Goal: Information Seeking & Learning: Learn about a topic

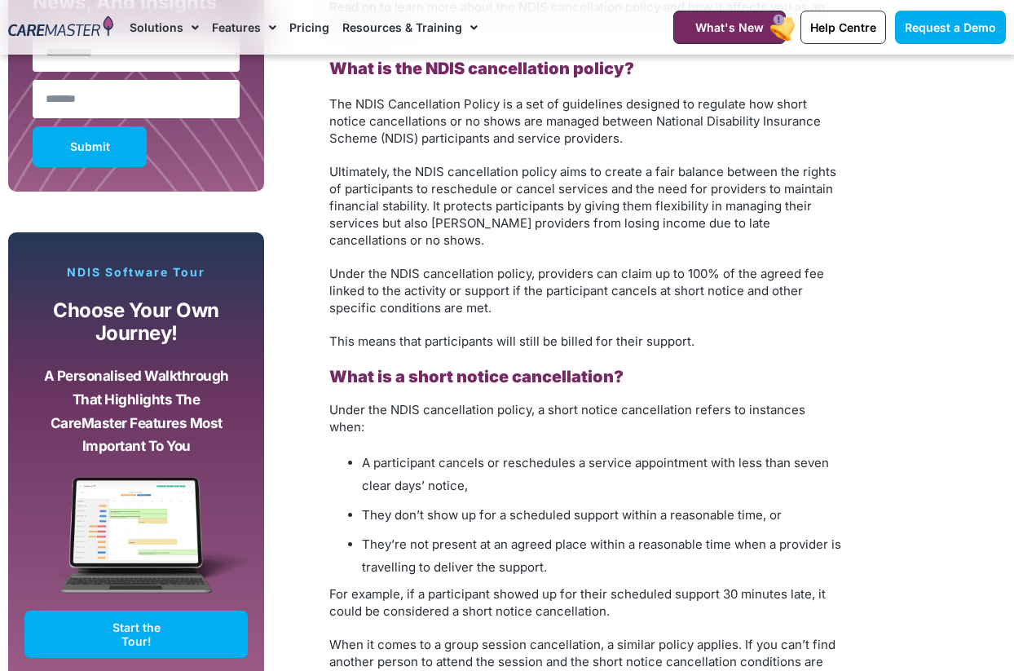
scroll to position [1168, 0]
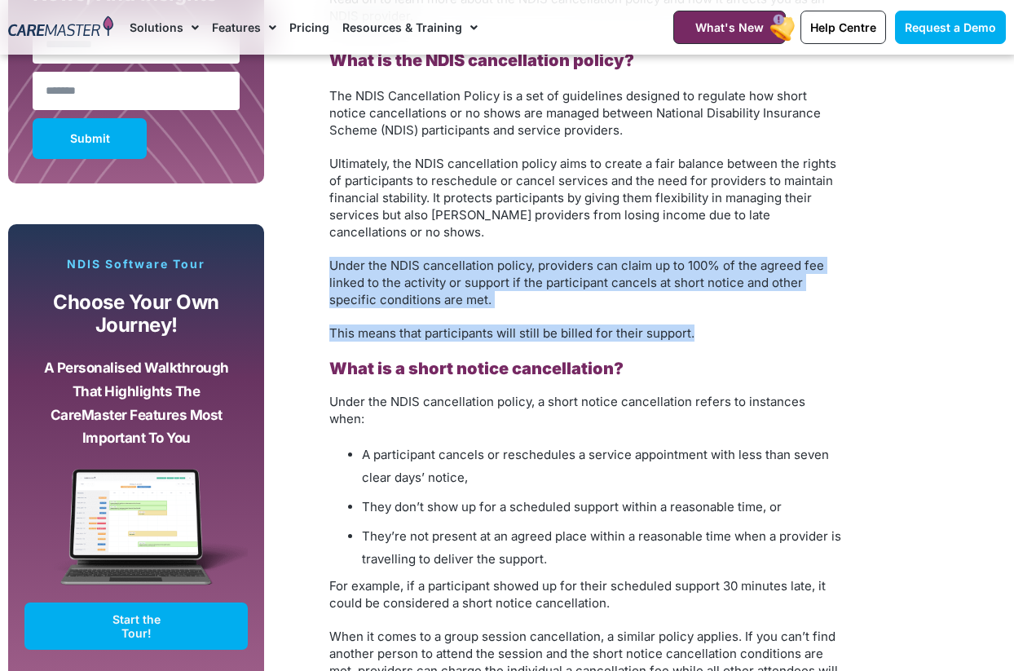
drag, startPoint x: 705, startPoint y: 333, endPoint x: 315, endPoint y: 257, distance: 397.8
copy div "Under the NDIS cancellation policy, providers can claim up to 100% of the agree…"
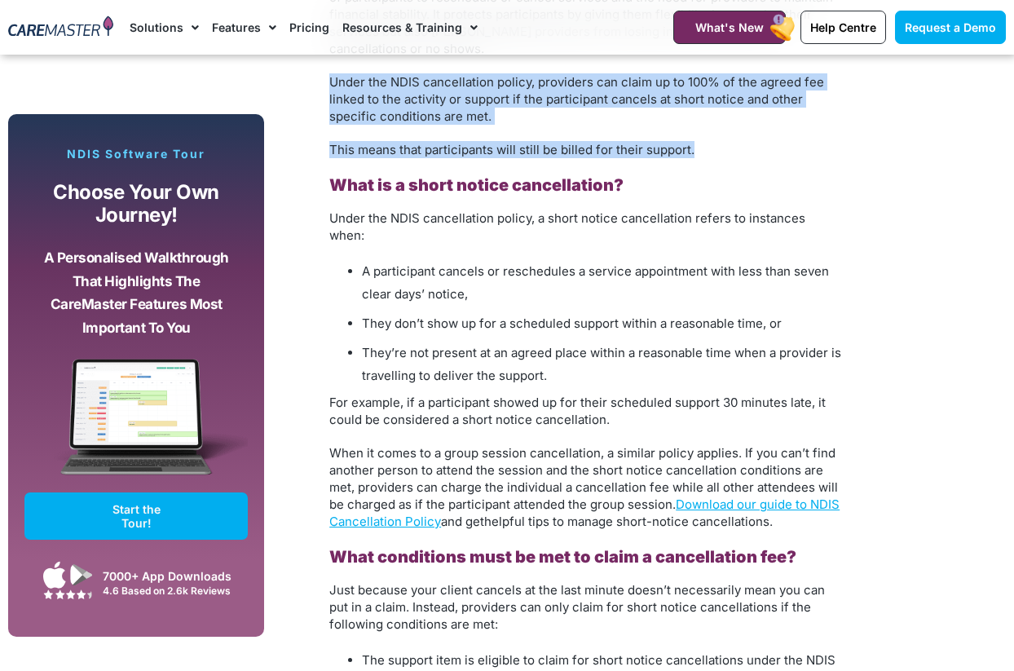
scroll to position [1355, 0]
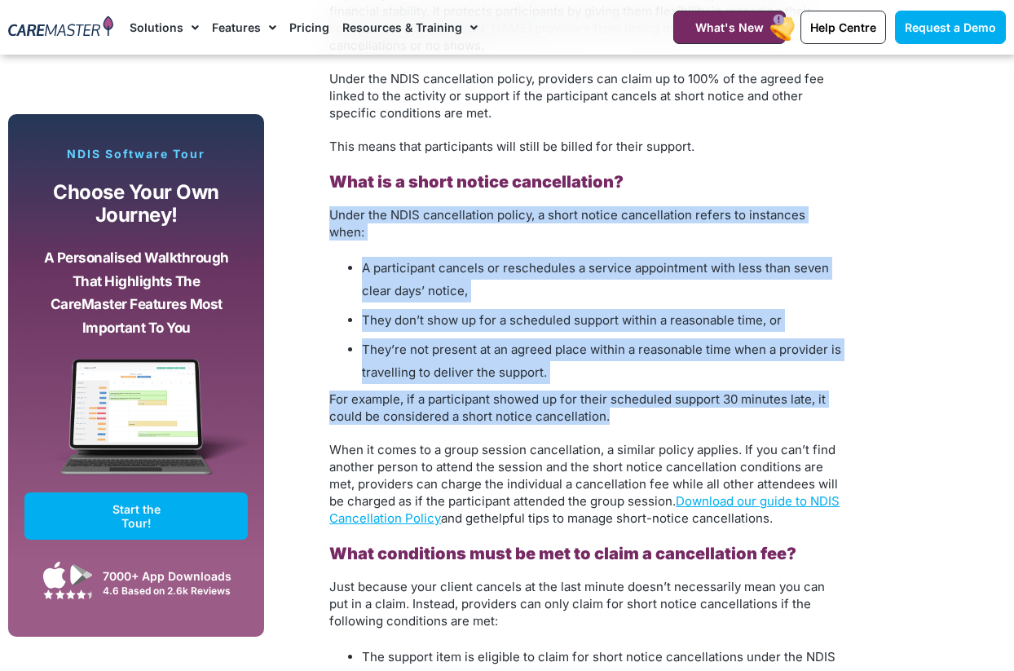
drag, startPoint x: 622, startPoint y: 398, endPoint x: 331, endPoint y: 194, distance: 355.3
copy div "Under the NDIS cancellation policy, a short notice cancellation refers to insta…"
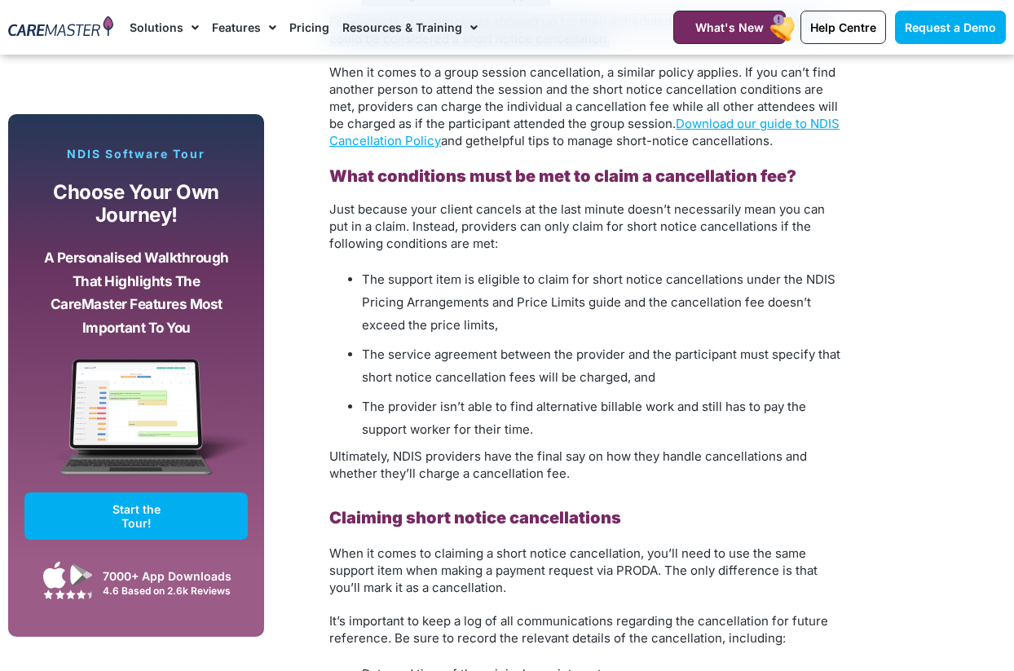
scroll to position [1738, 0]
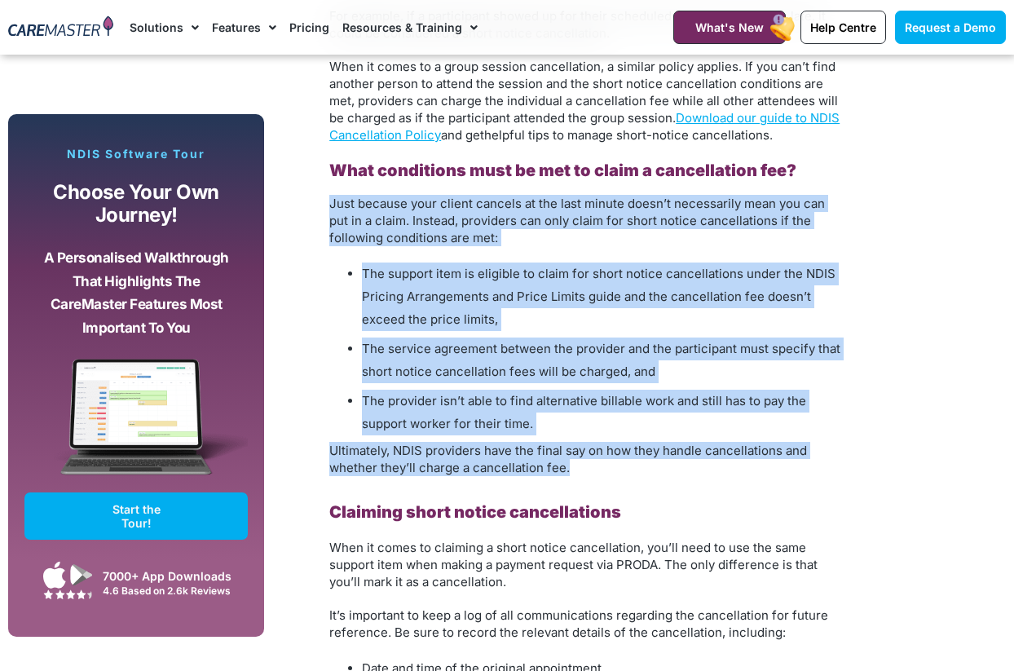
drag, startPoint x: 599, startPoint y: 445, endPoint x: 324, endPoint y: 167, distance: 390.8
copy div "Just because your client cancels at the last minute doesn’t necessarily mean yo…"
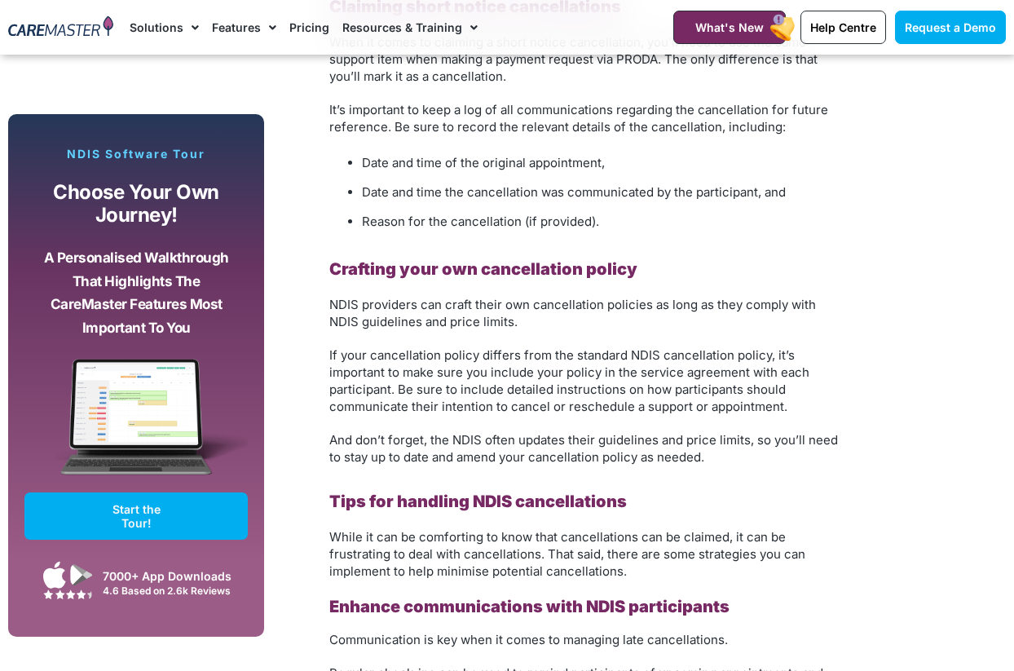
scroll to position [2249, 0]
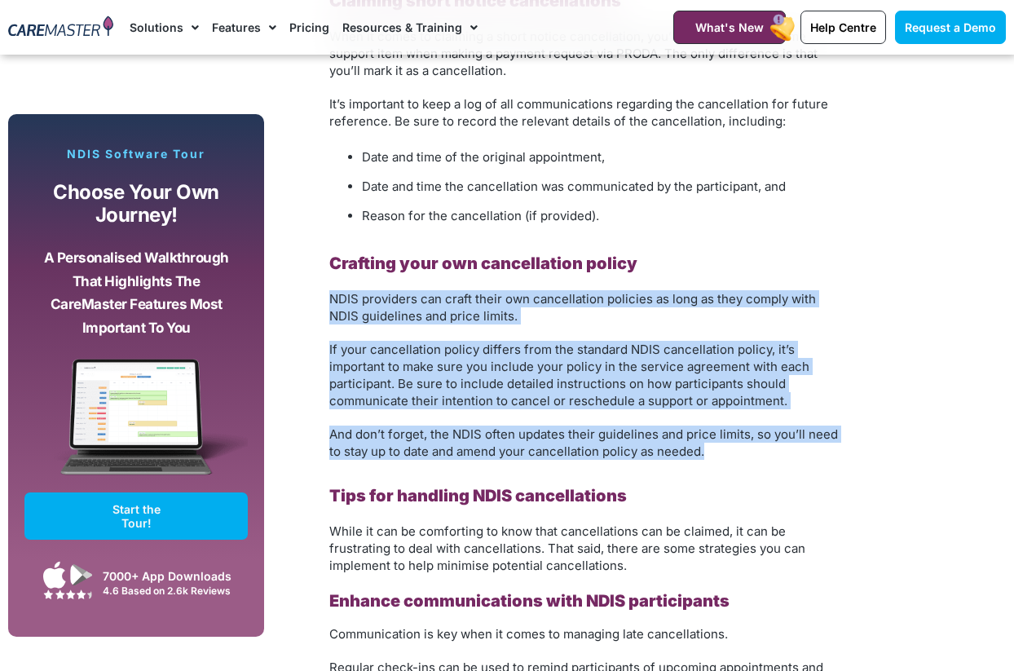
drag, startPoint x: 730, startPoint y: 431, endPoint x: 322, endPoint y: 278, distance: 435.5
click at [322, 278] on div "Understanding the NDIS Cancellation Policy: What Providers Need to Know As an N…" at bounding box center [586, 291] width 530 height 3187
copy div "NDIS providers can craft their own cancellation policies as long as they comply…"
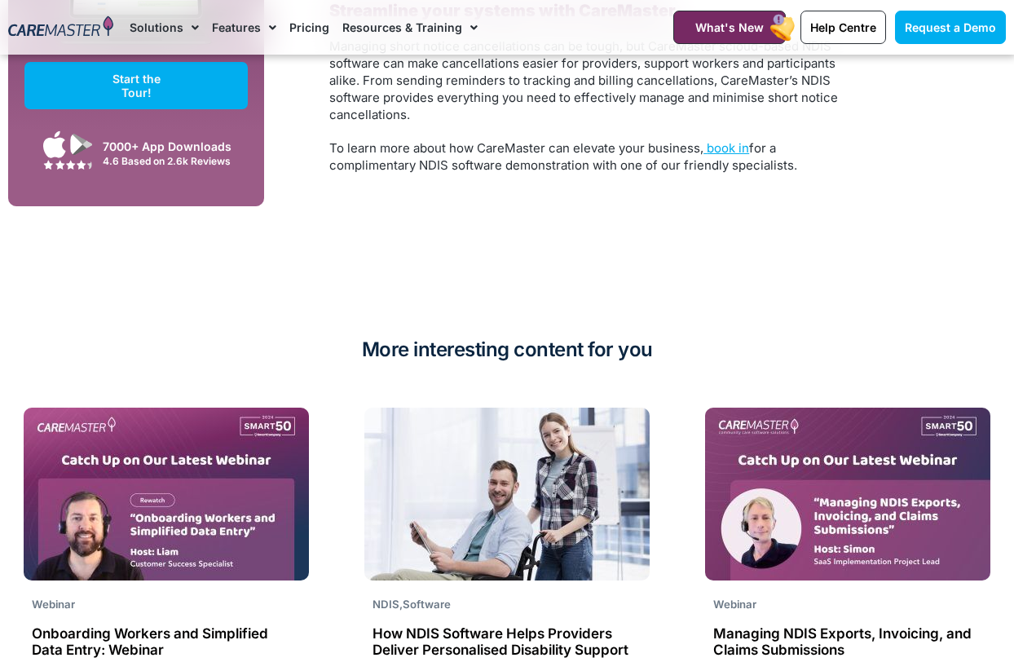
scroll to position [3938, 0]
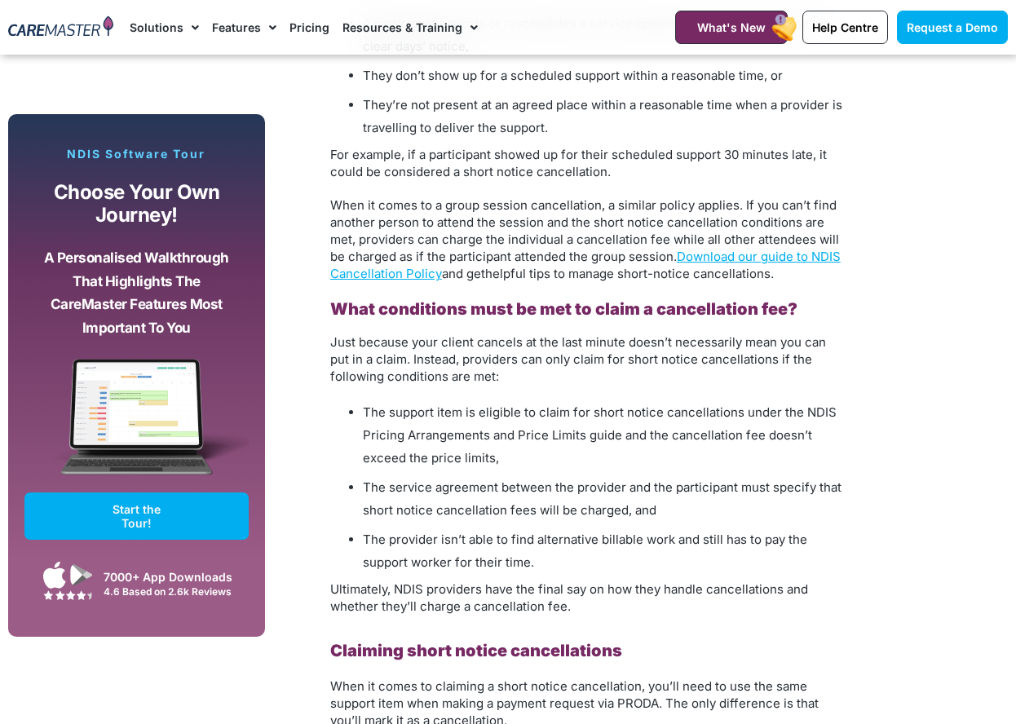
scroll to position [1600, 0]
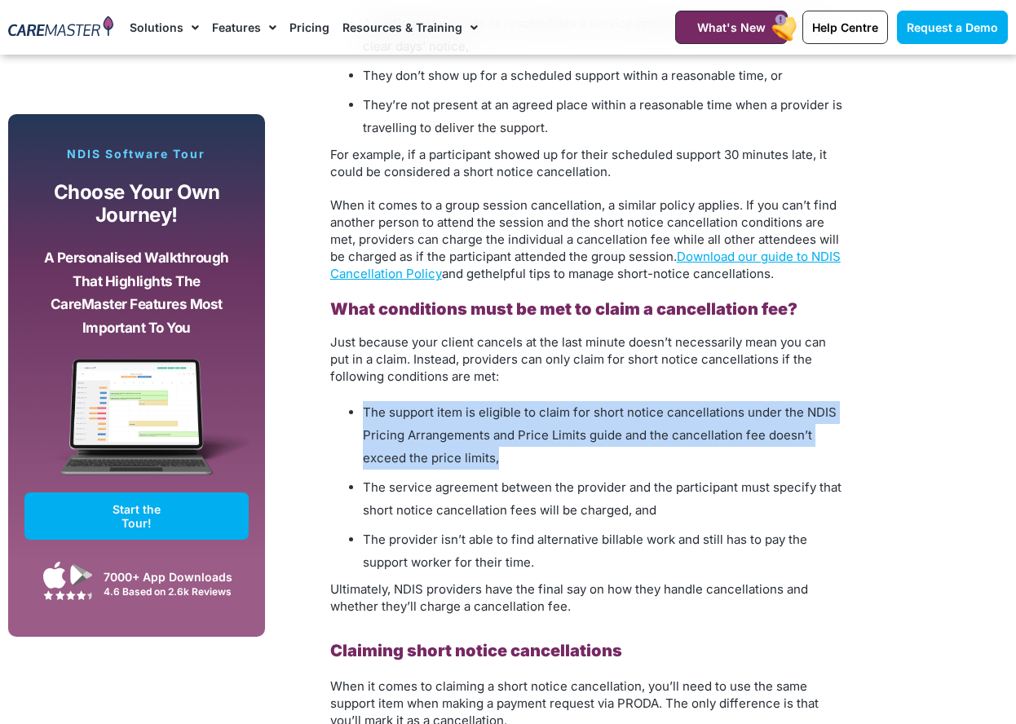
drag, startPoint x: 496, startPoint y: 442, endPoint x: 364, endPoint y: 394, distance: 140.5
click at [364, 401] on li "The support item is eligible to claim for short notice cancellations under the …" at bounding box center [603, 435] width 481 height 68
copy span "The support item is eligible to claim for short notice cancellations under the …"
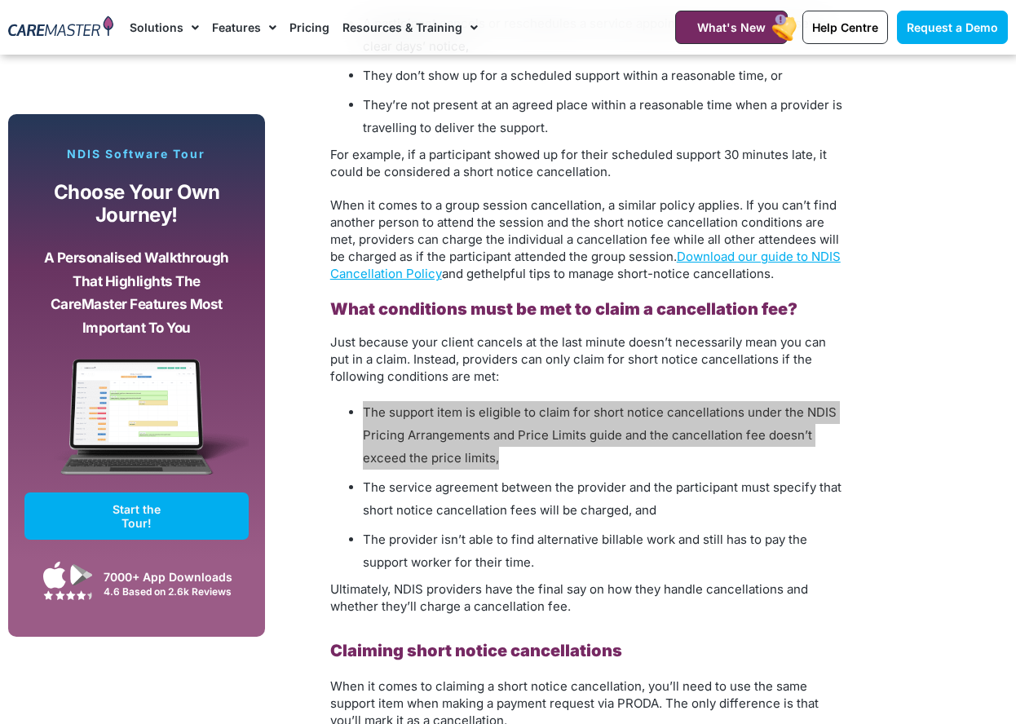
click at [570, 429] on li "The support item is eligible to claim for short notice cancellations under the …" at bounding box center [603, 435] width 481 height 68
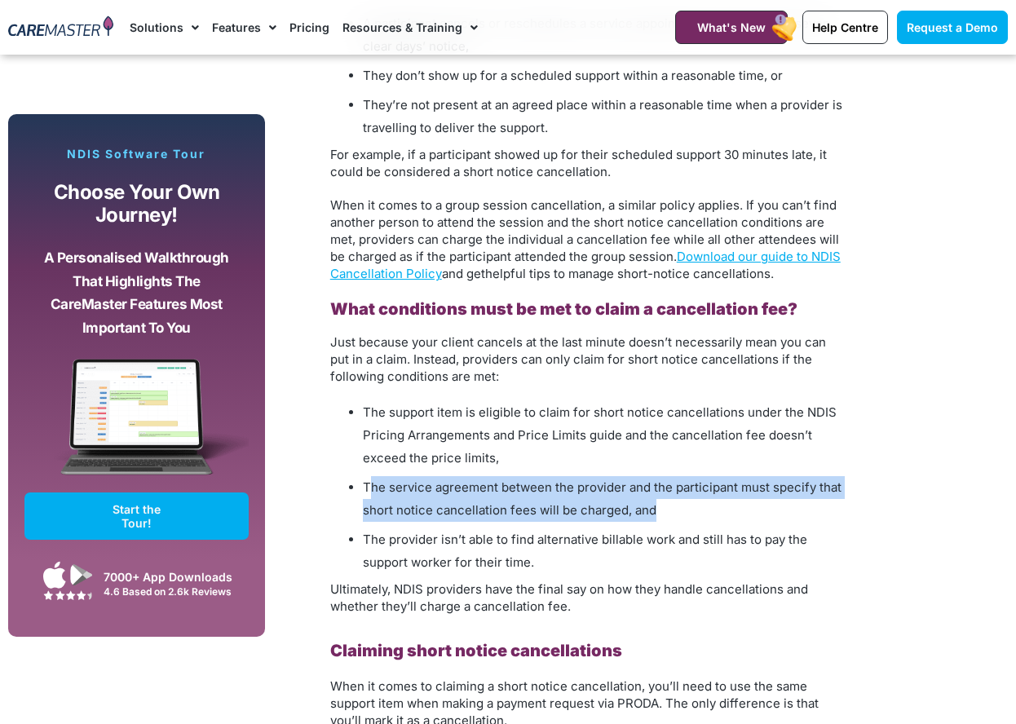
drag, startPoint x: 667, startPoint y: 496, endPoint x: 368, endPoint y: 466, distance: 299.9
click at [368, 476] on li "The service agreement between the provider and the participant must specify tha…" at bounding box center [603, 499] width 481 height 46
click at [702, 503] on li "The service agreement between the provider and the participant must specify tha…" at bounding box center [603, 499] width 481 height 46
drag, startPoint x: 588, startPoint y: 492, endPoint x: 360, endPoint y: 469, distance: 229.5
click at [360, 469] on ul "The support item is eligible to claim for short notice cancellations under the …" at bounding box center [587, 487] width 514 height 173
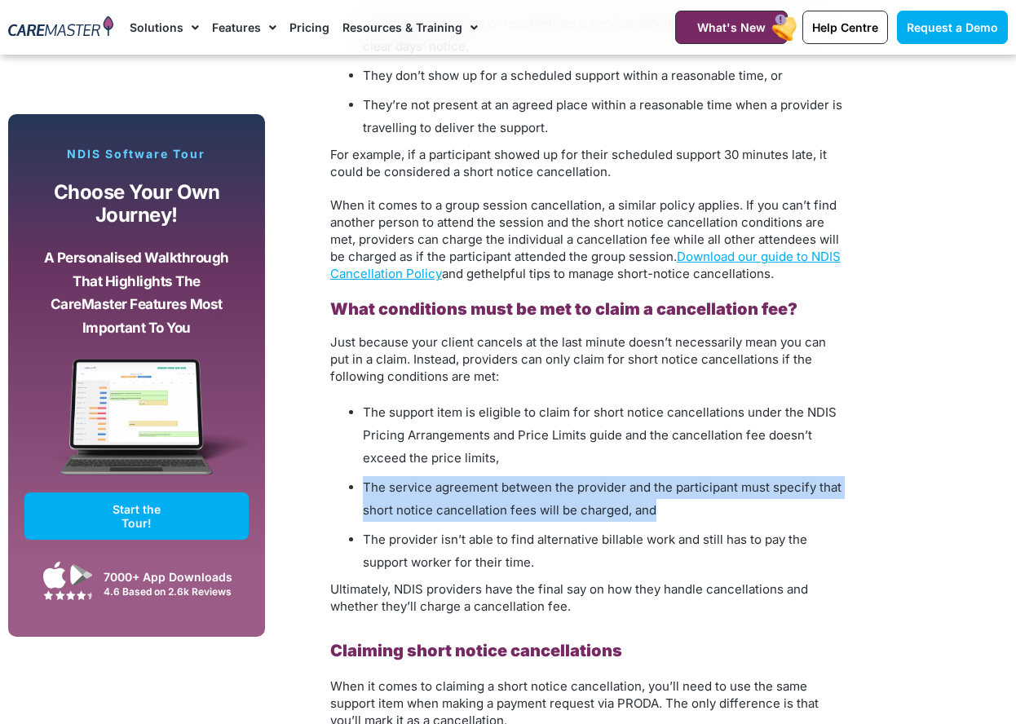
copy span "The service agreement between the provider and the participant must specify tha…"
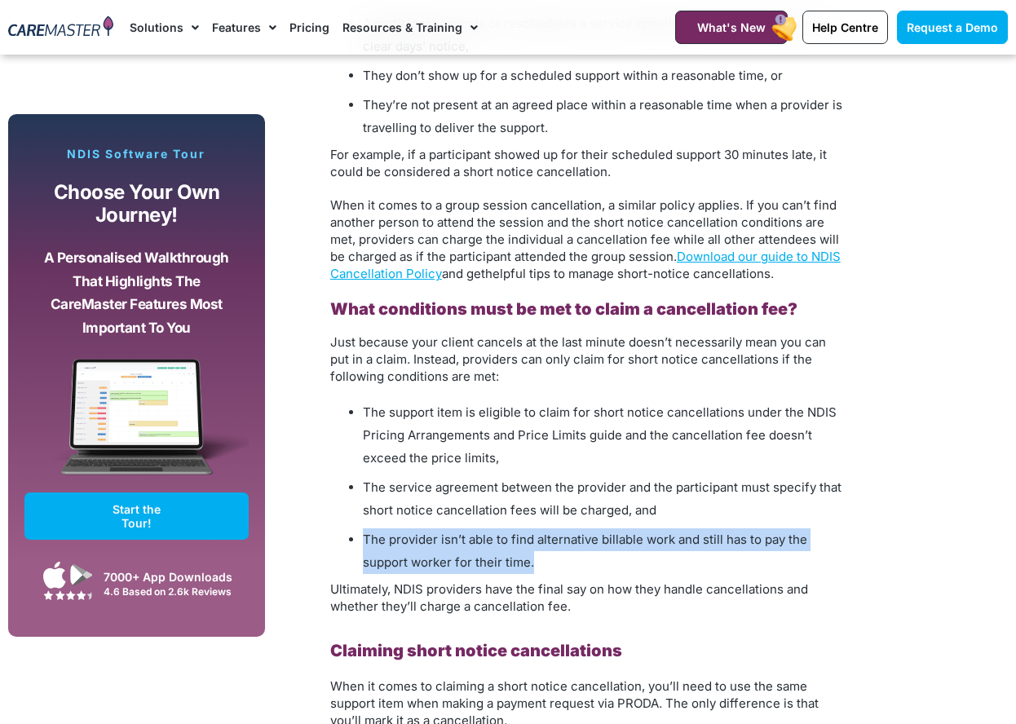
drag, startPoint x: 536, startPoint y: 540, endPoint x: 364, endPoint y: 522, distance: 173.0
click at [364, 528] on li "The provider isn’t able to find alternative billable work and still has to pay …" at bounding box center [603, 551] width 481 height 46
copy span "The provider isn’t able to find alternative billable work and still has to pay …"
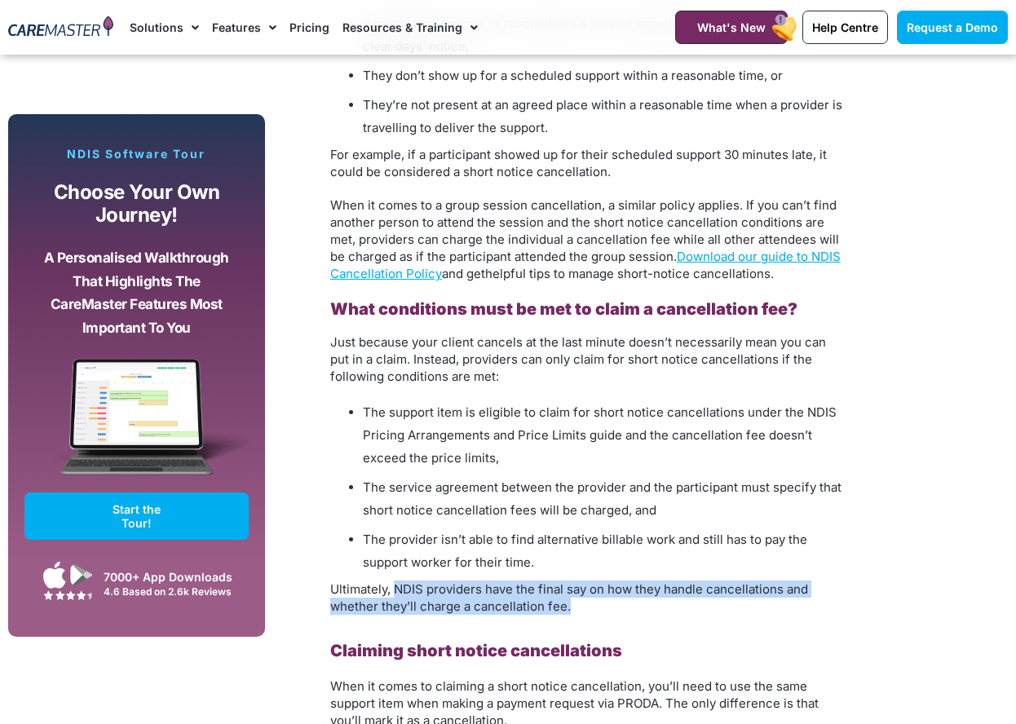
drag, startPoint x: 582, startPoint y: 593, endPoint x: 395, endPoint y: 567, distance: 188.5
click at [395, 580] on p "Ultimately, NDIS providers have the final say on how they handle cancellations …" at bounding box center [587, 597] width 514 height 34
copy span "NDIS providers have the final say on how they handle cancellations and whether …"
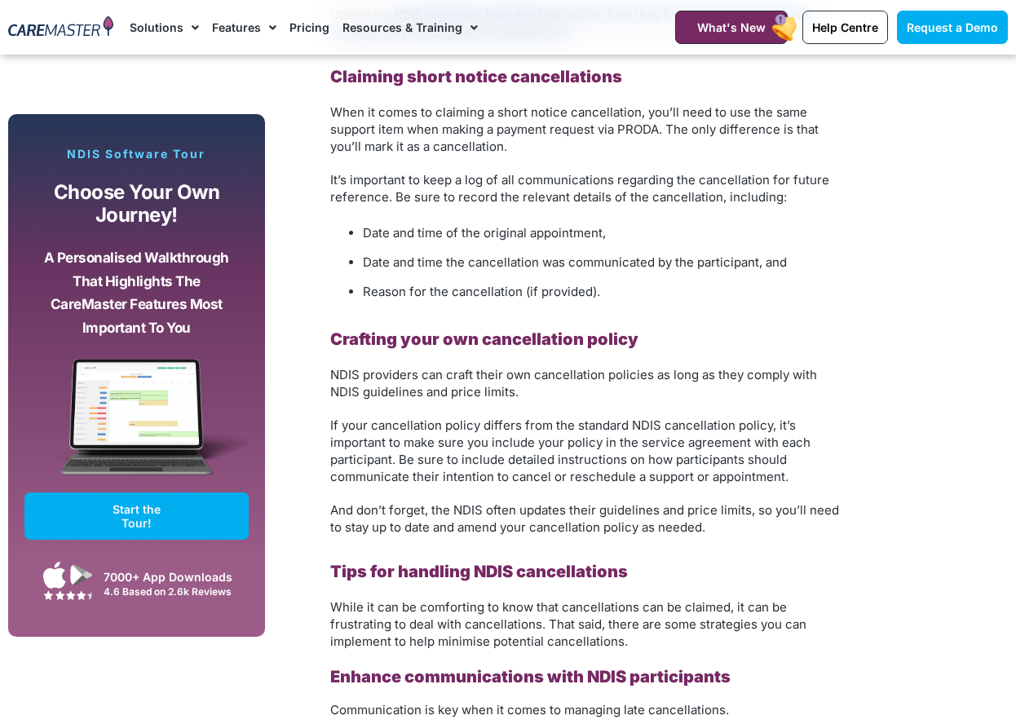
scroll to position [2192, 0]
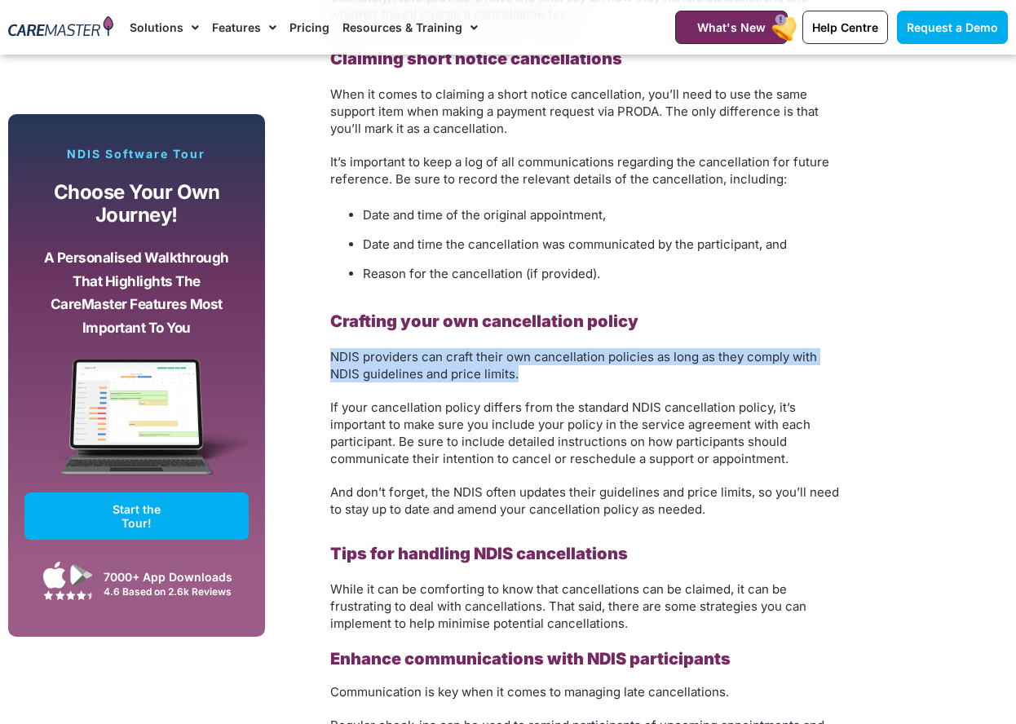
drag, startPoint x: 527, startPoint y: 358, endPoint x: 330, endPoint y: 337, distance: 197.5
click at [330, 348] on p "NDIS providers can craft their own cancellation policies as long as they comply…" at bounding box center [587, 365] width 514 height 34
copy span "NDIS providers can craft their own cancellation policies as long as they comply…"
